Goal: Task Accomplishment & Management: Use online tool/utility

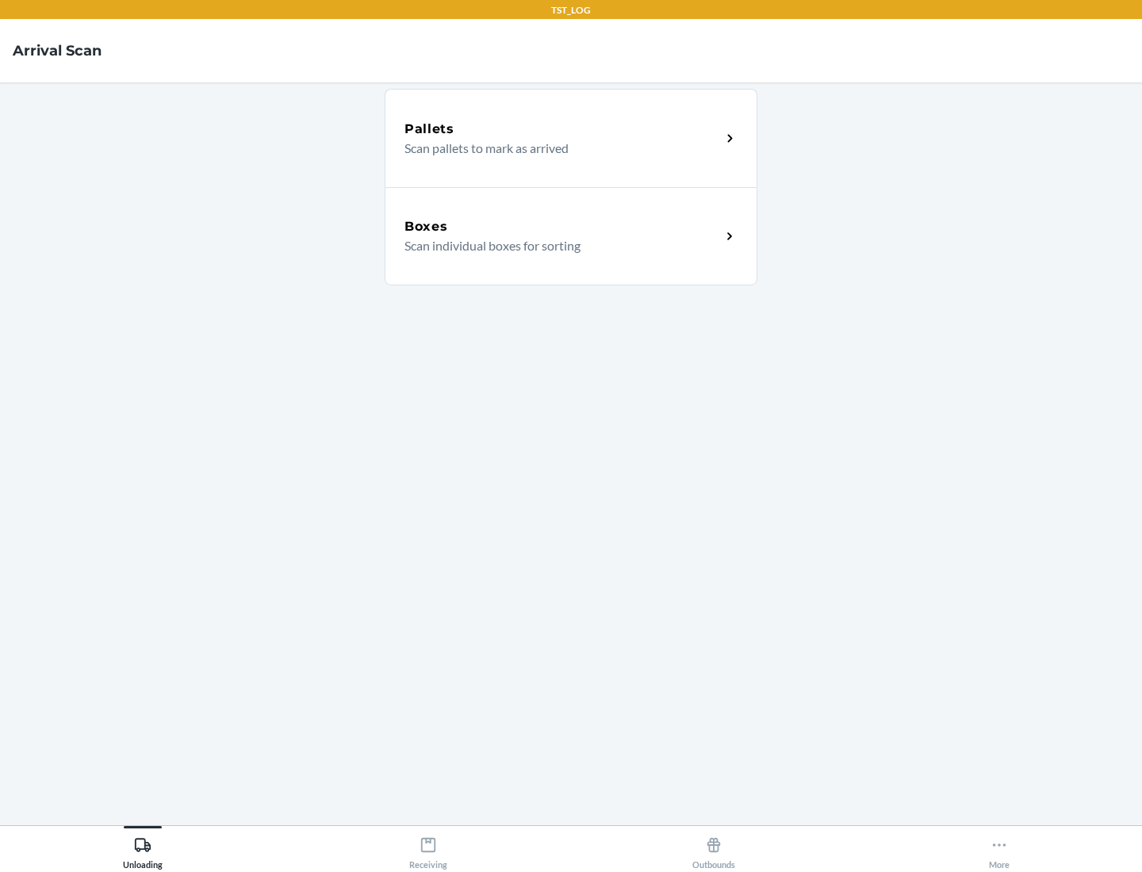
click at [562, 227] on div "Boxes" at bounding box center [562, 226] width 316 height 19
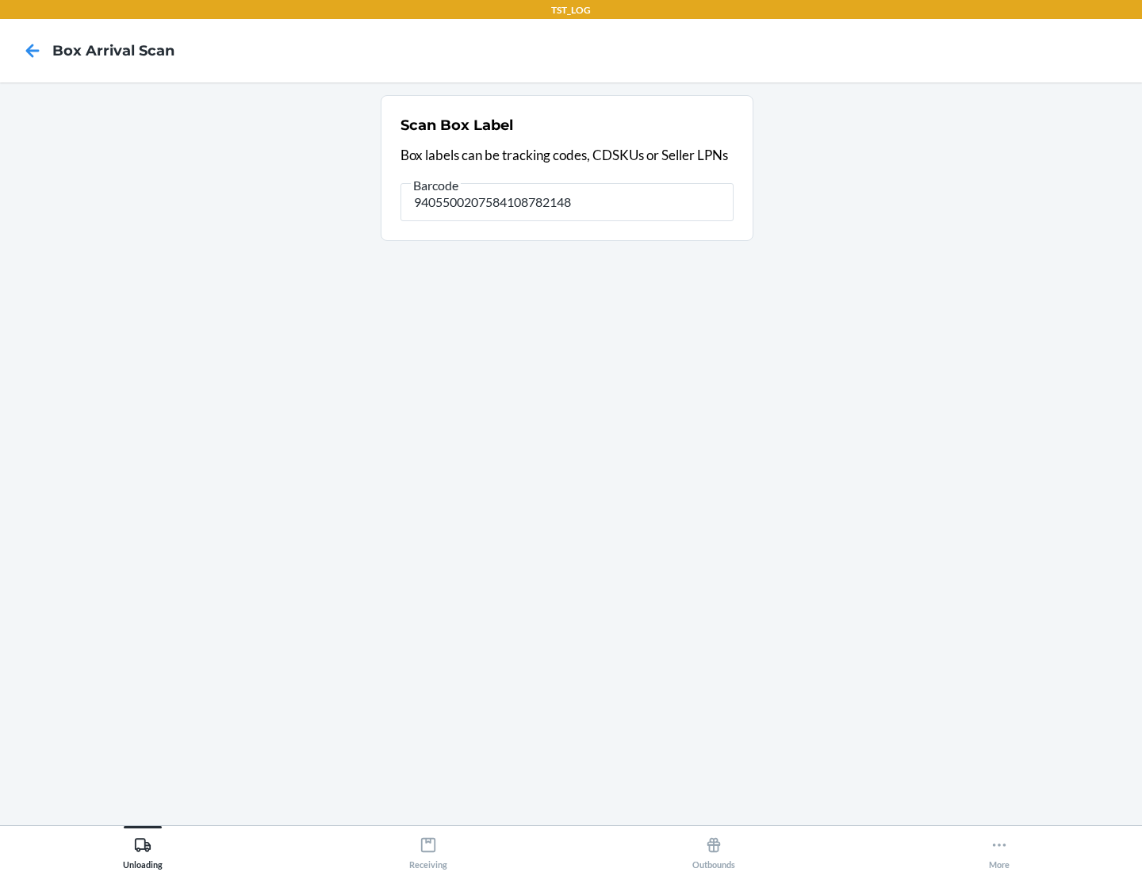
type input "9405500207584108782148"
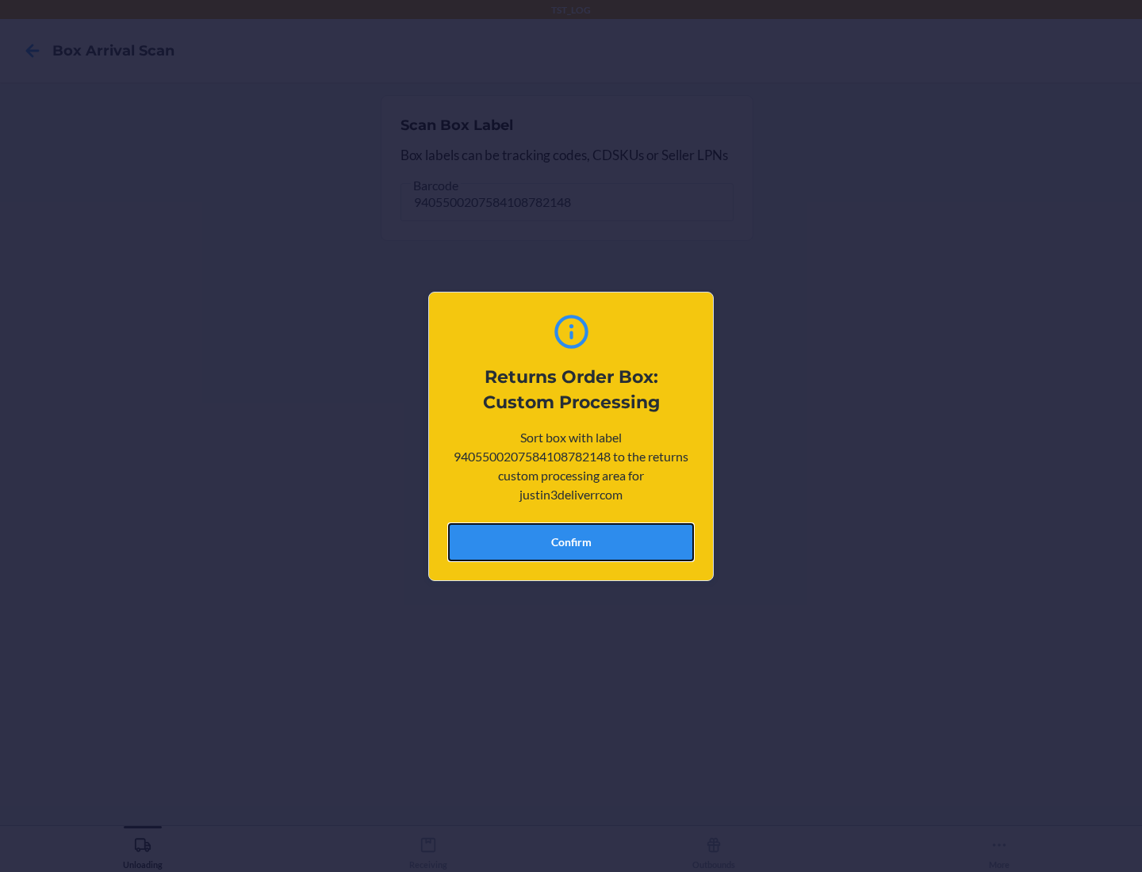
click at [571, 542] on button "Confirm" at bounding box center [571, 542] width 246 height 38
